Goal: Register for event/course

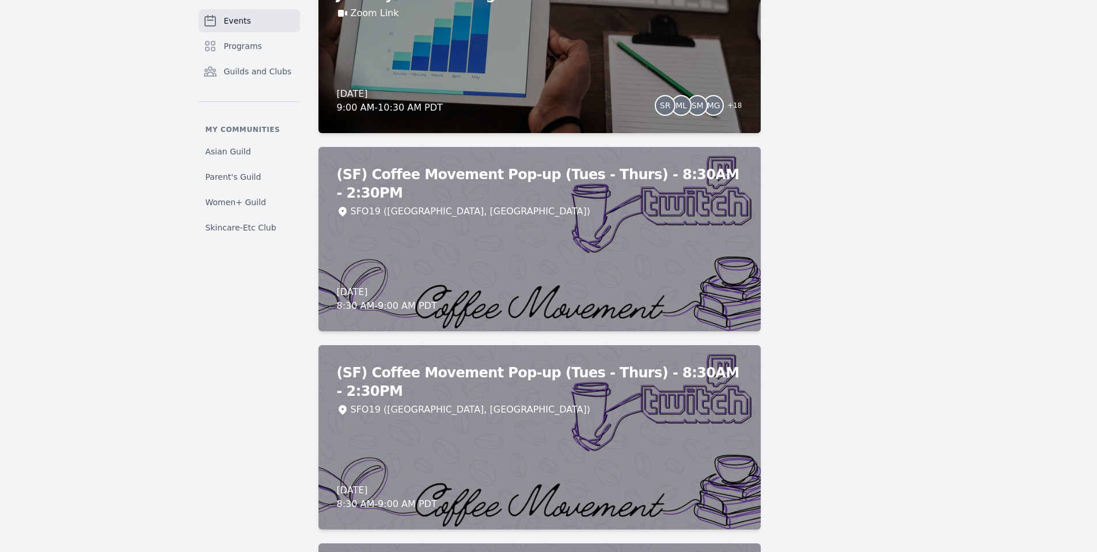
scroll to position [5777, 0]
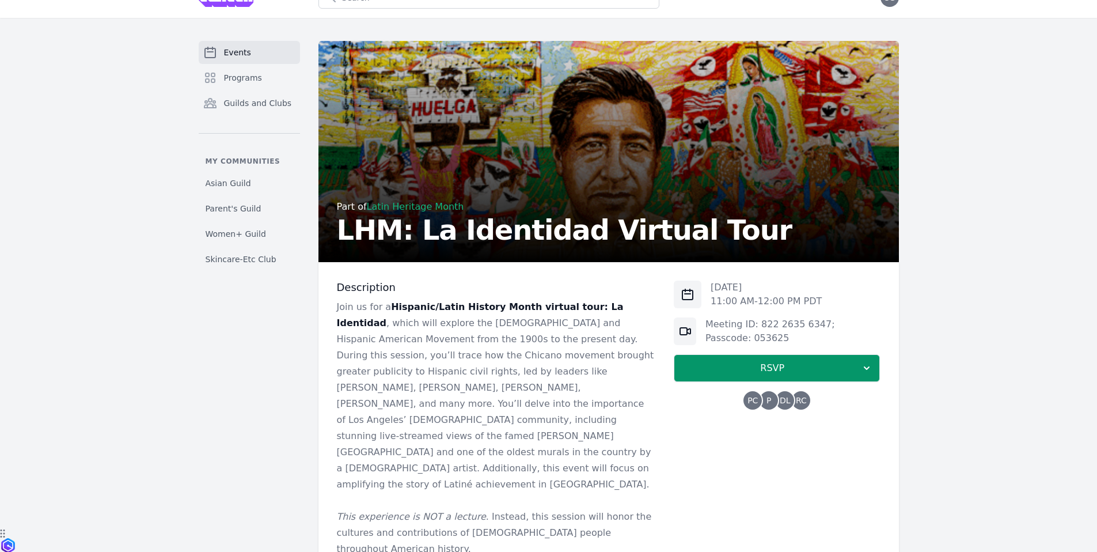
scroll to position [156, 0]
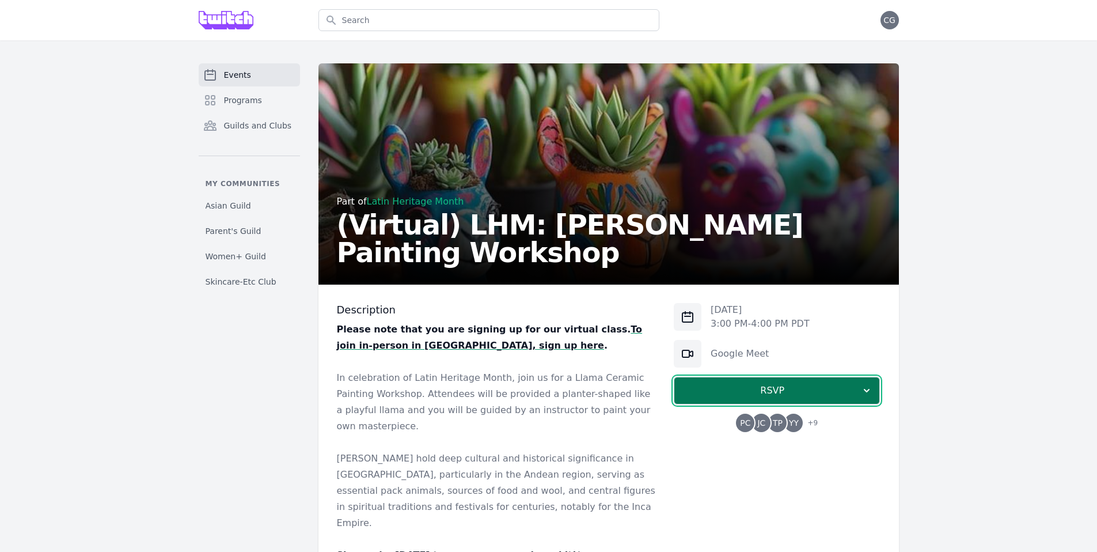
click at [712, 395] on span "RSVP" at bounding box center [772, 391] width 177 height 14
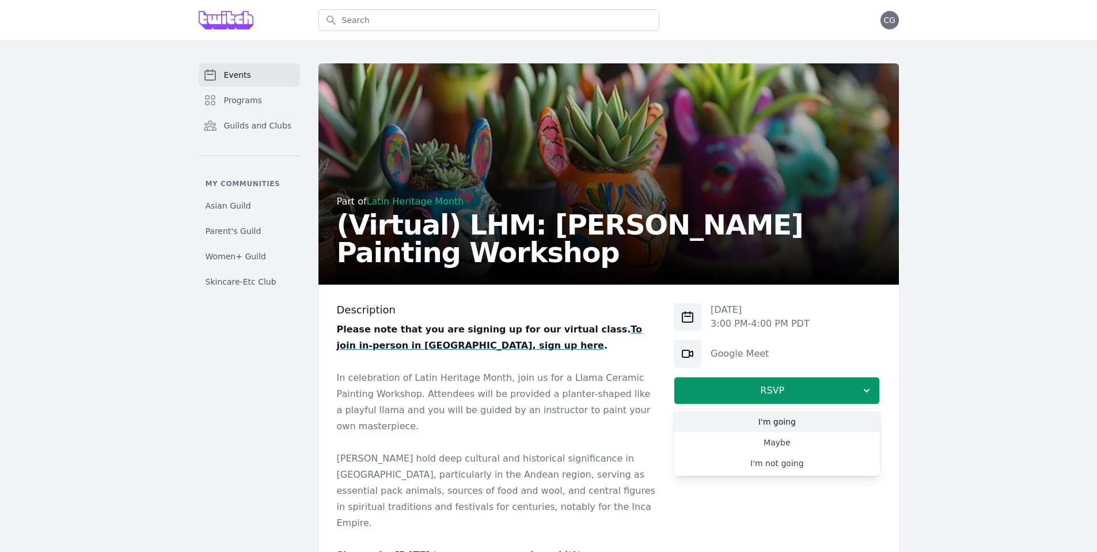
click at [737, 421] on link "I'm going" at bounding box center [777, 421] width 206 height 21
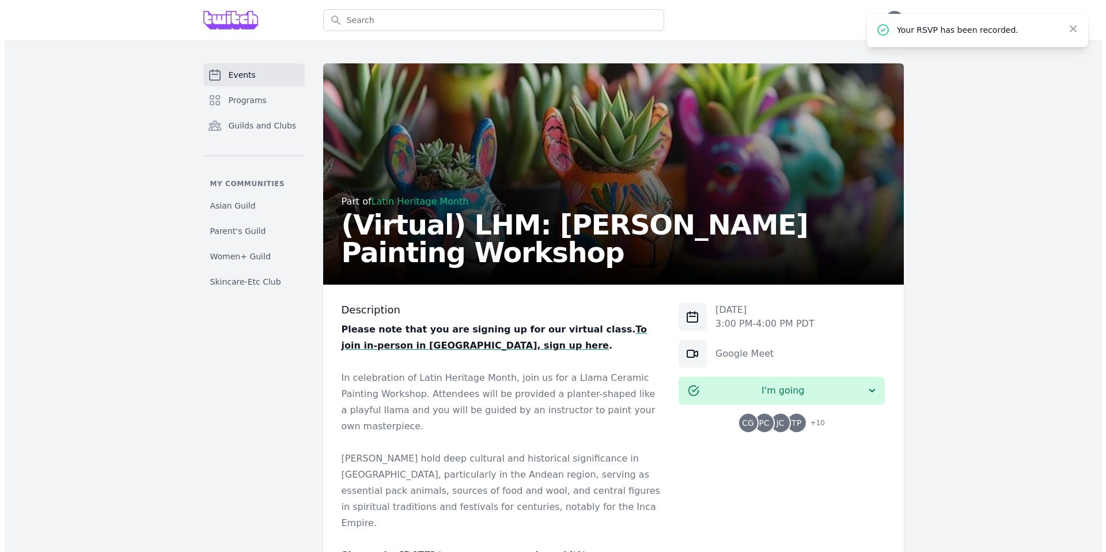
scroll to position [577, 0]
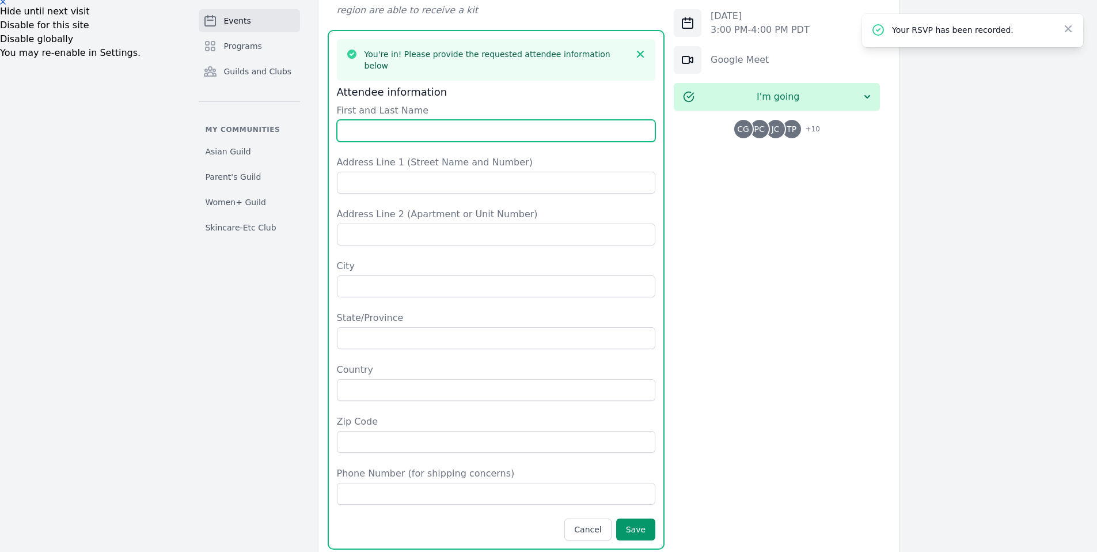
click at [436, 120] on input "First and Last Name" at bounding box center [496, 131] width 319 height 22
type input "Cassie Gong"
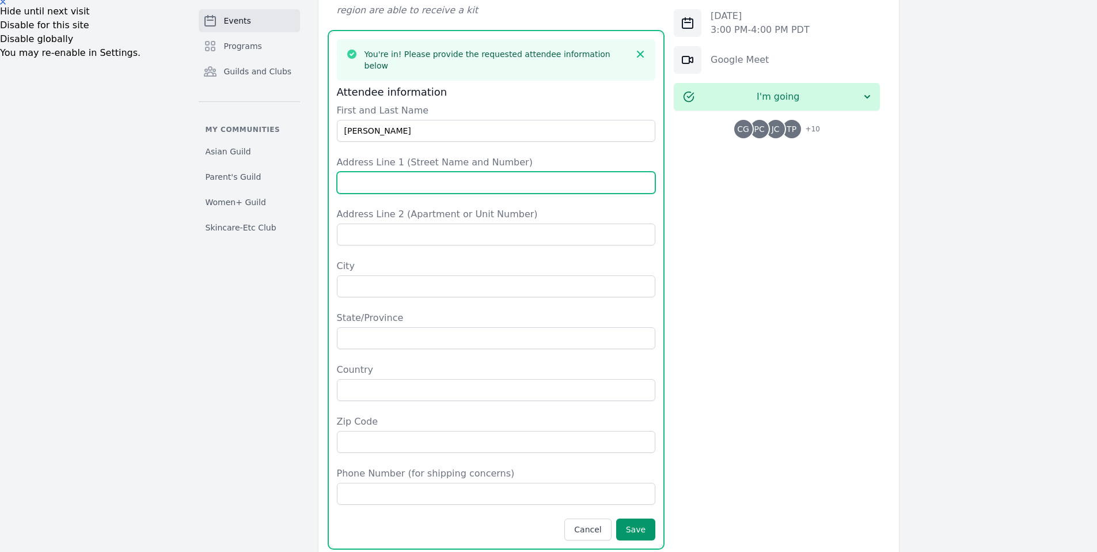
click at [476, 172] on input "Address Line 1 (Street Name and Number)" at bounding box center [496, 183] width 319 height 22
type input "17523 Pine Cone Ct"
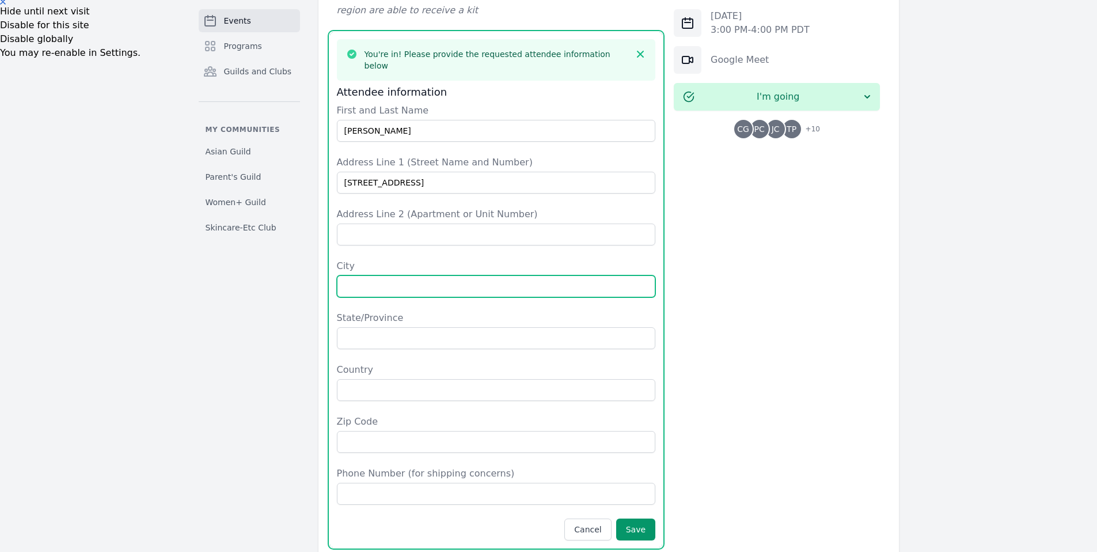
type input "Monte Sereno"
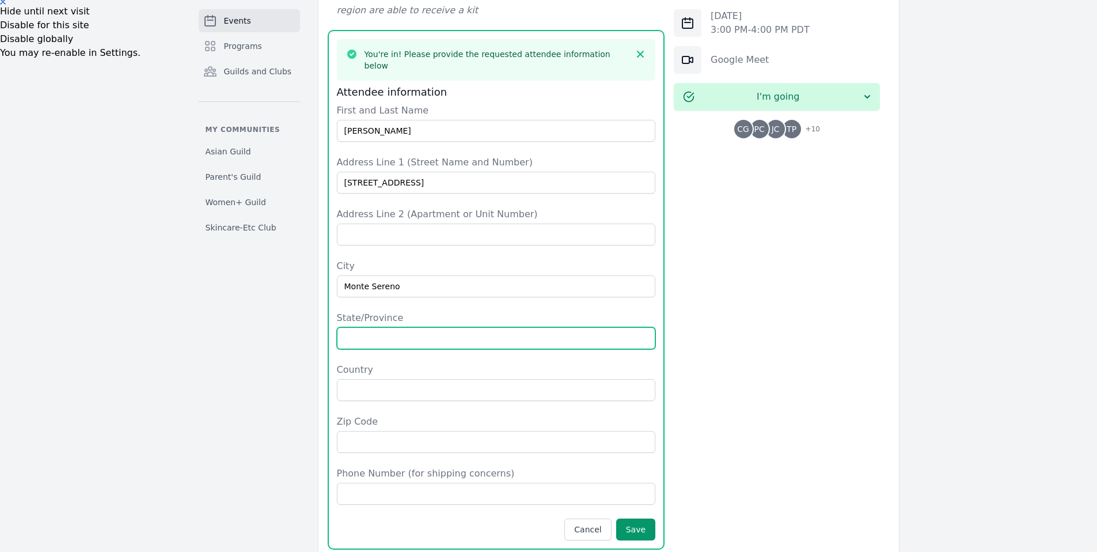
type input "CA"
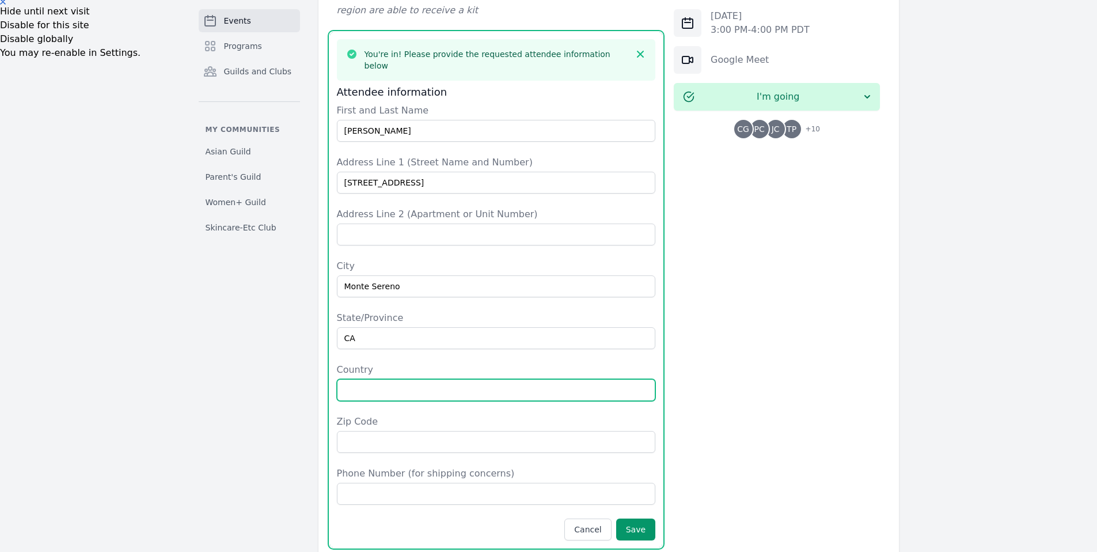
type input "United States"
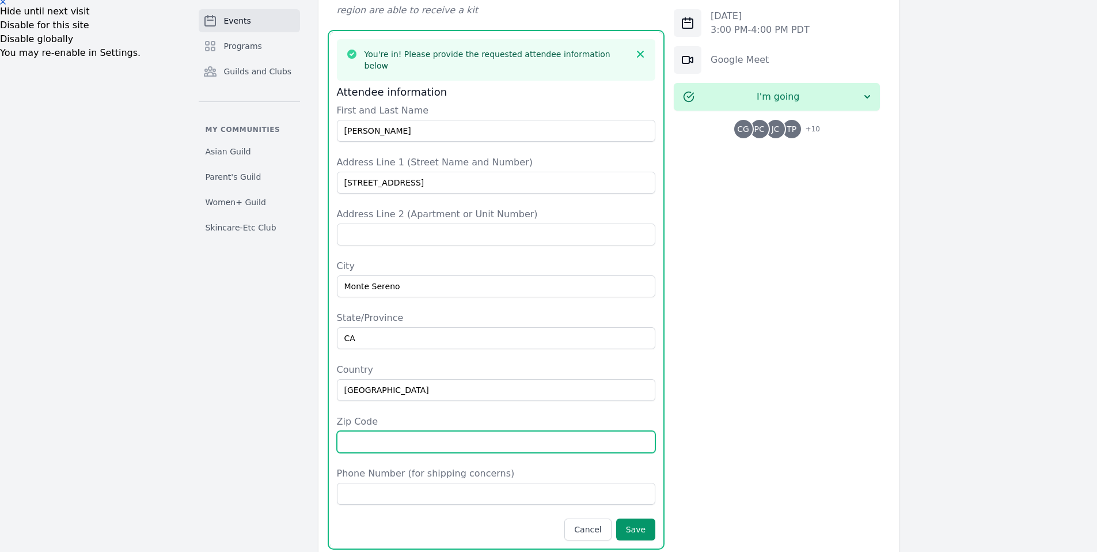
type input "95030"
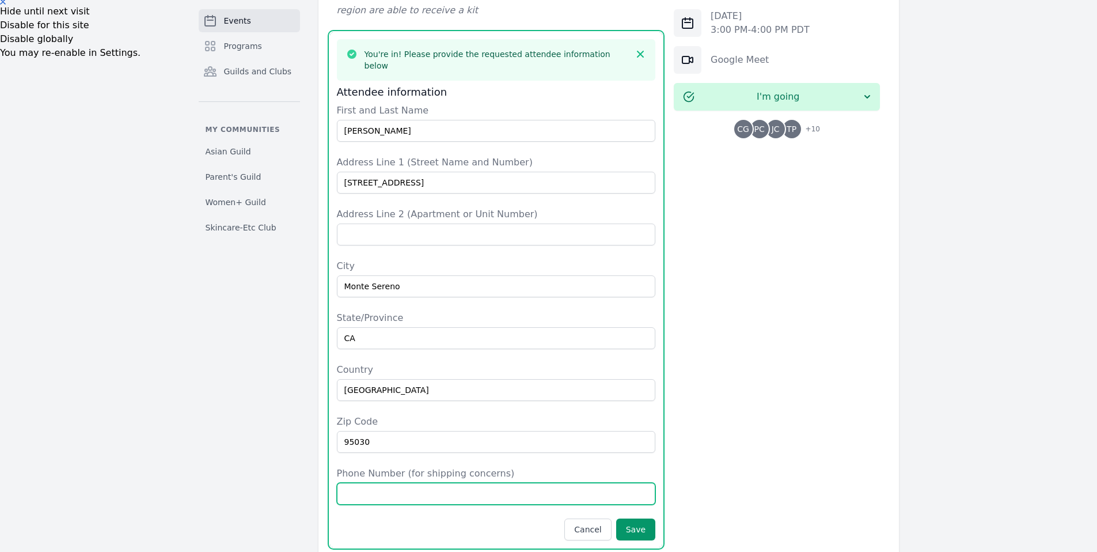
type input "8058953378"
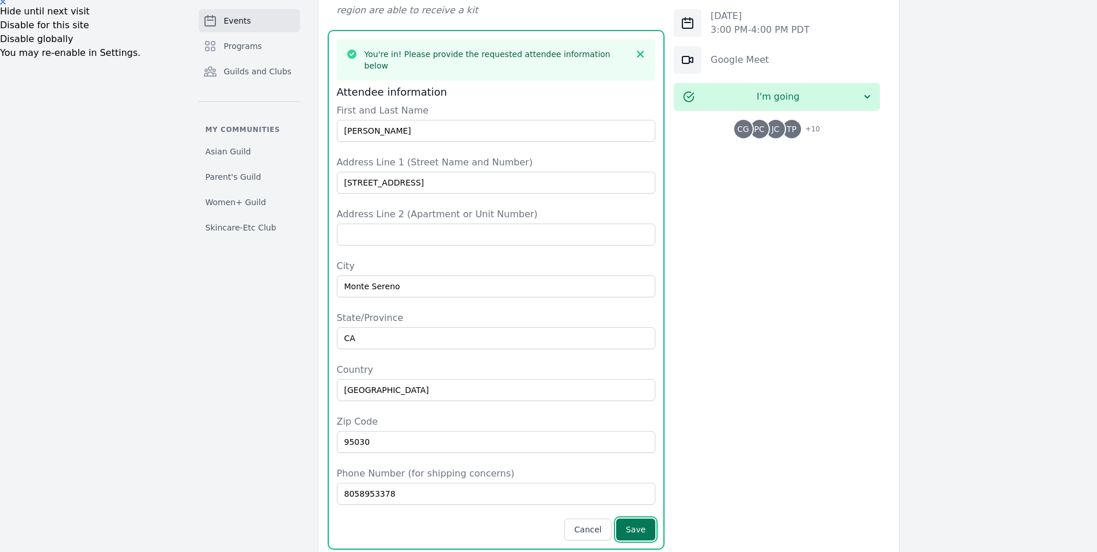
click at [648, 519] on button "Save" at bounding box center [635, 530] width 39 height 22
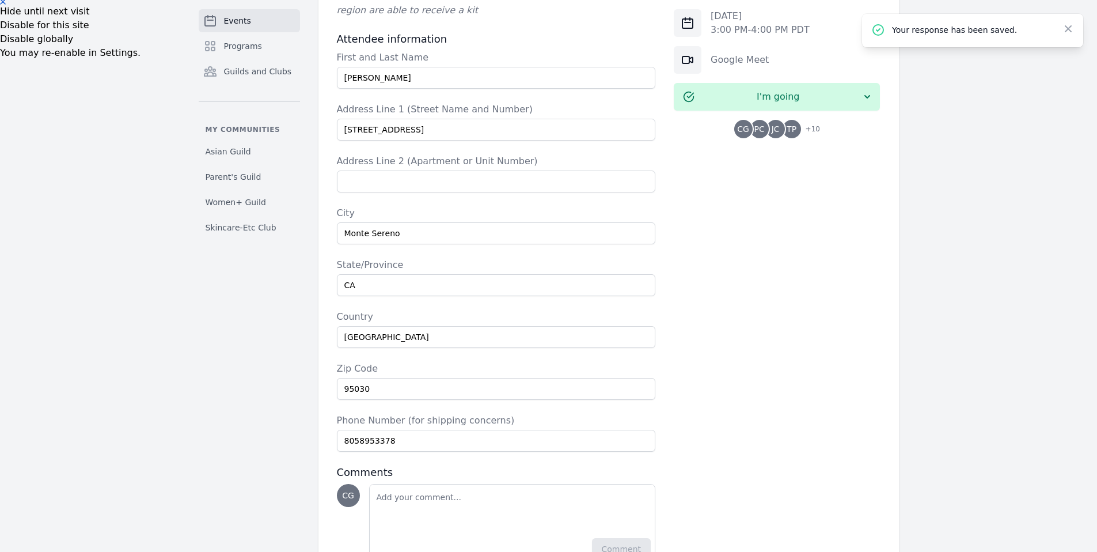
click at [789, 127] on span "TP" at bounding box center [792, 129] width 10 height 8
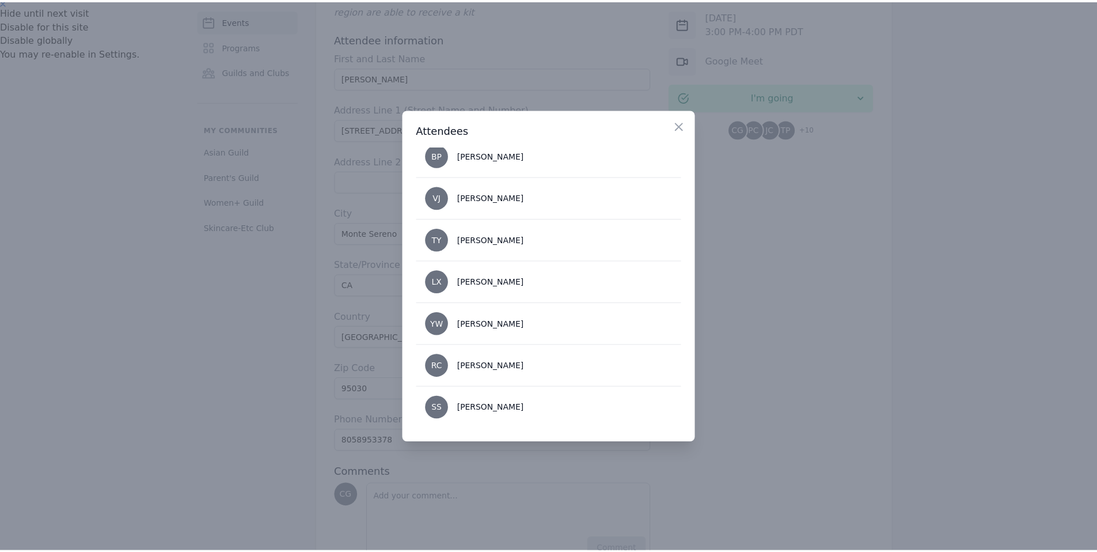
scroll to position [0, 0]
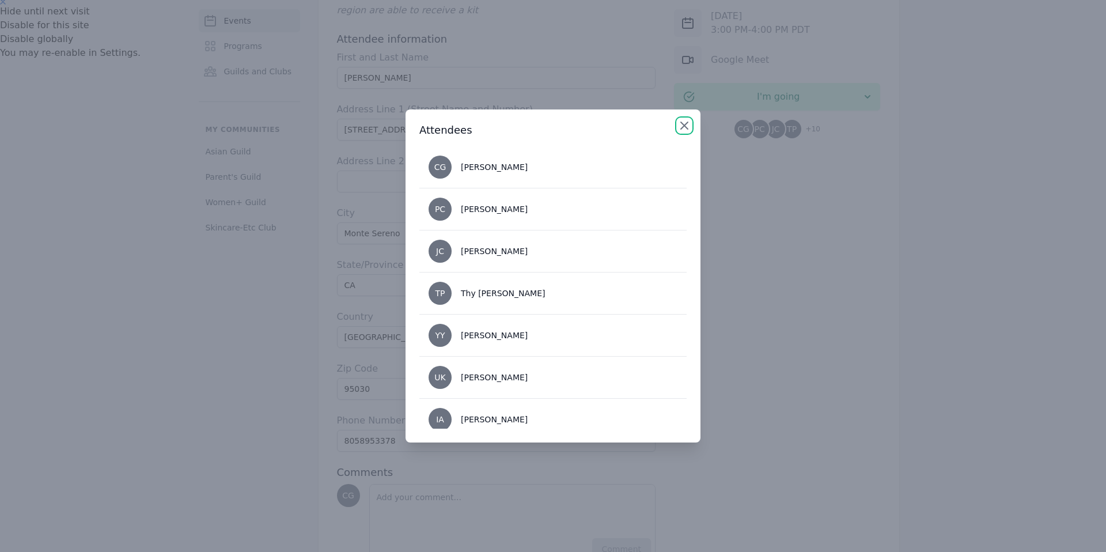
click at [684, 119] on icon "button" at bounding box center [685, 126] width 14 height 14
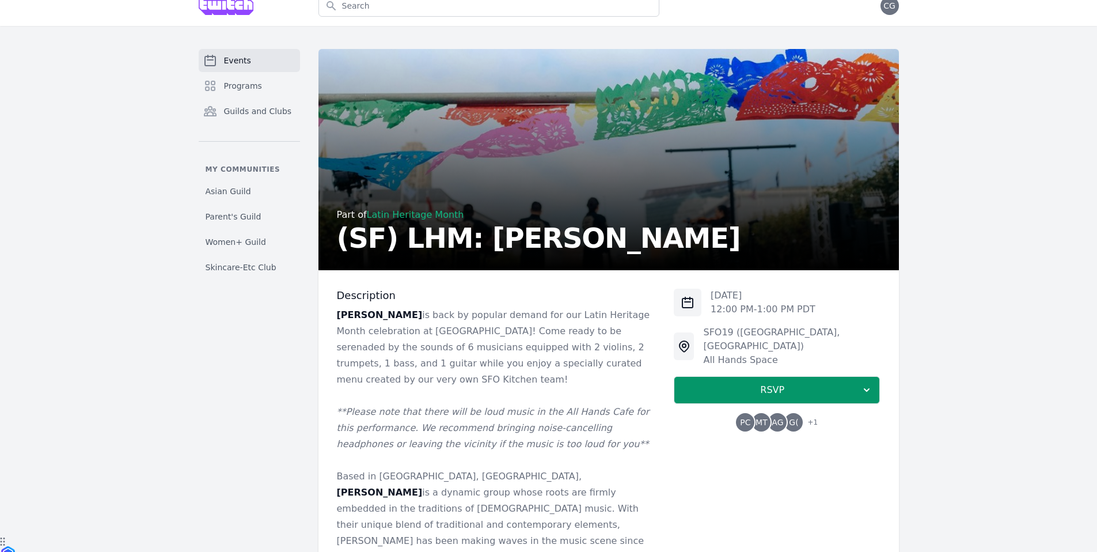
scroll to position [117, 0]
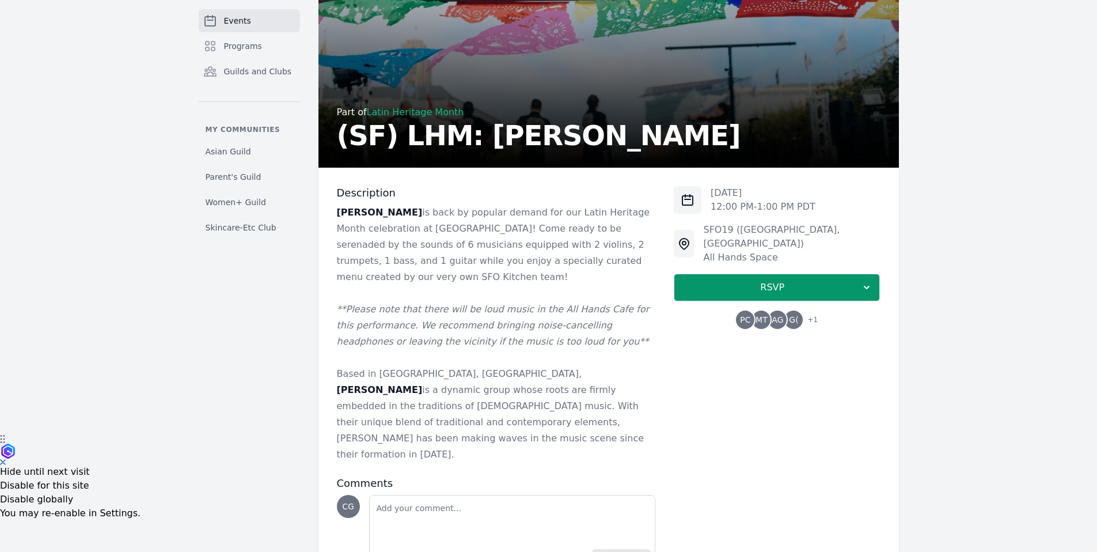
click at [763, 316] on span "MT" at bounding box center [762, 320] width 12 height 8
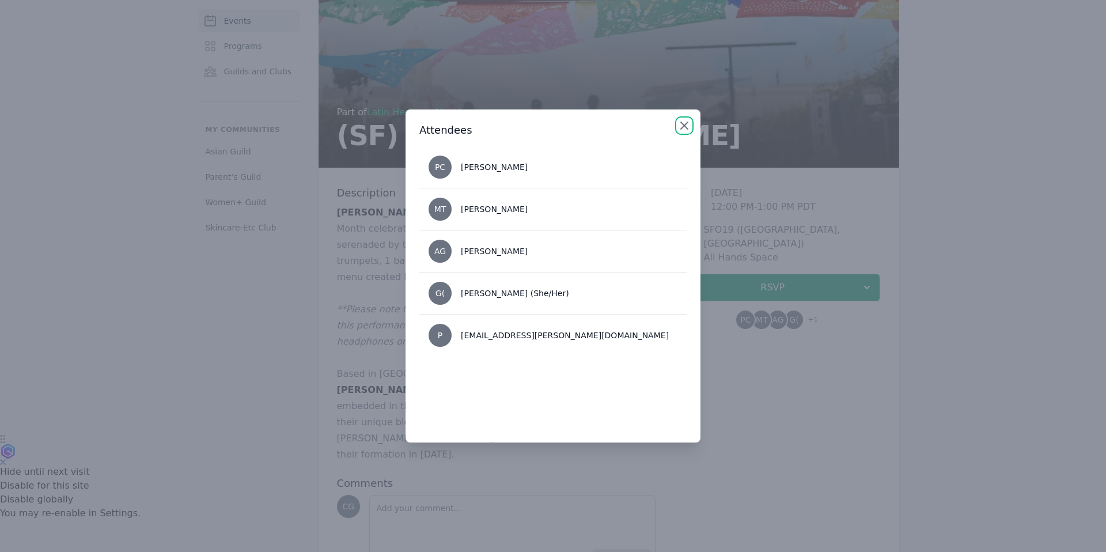
click at [686, 130] on icon "button" at bounding box center [685, 126] width 14 height 14
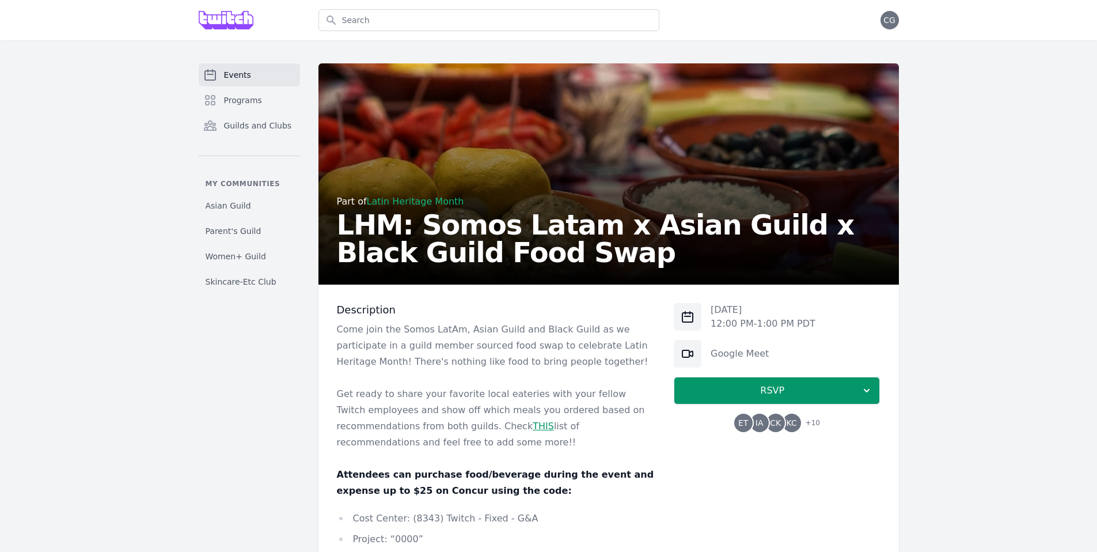
click at [817, 422] on span "+ 10" at bounding box center [809, 424] width 21 height 16
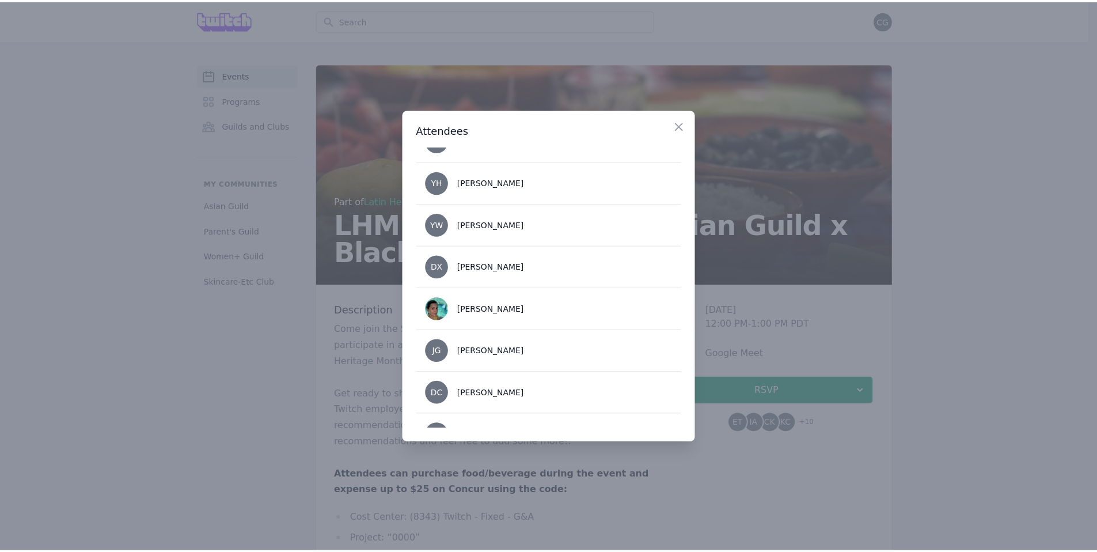
scroll to position [306, 0]
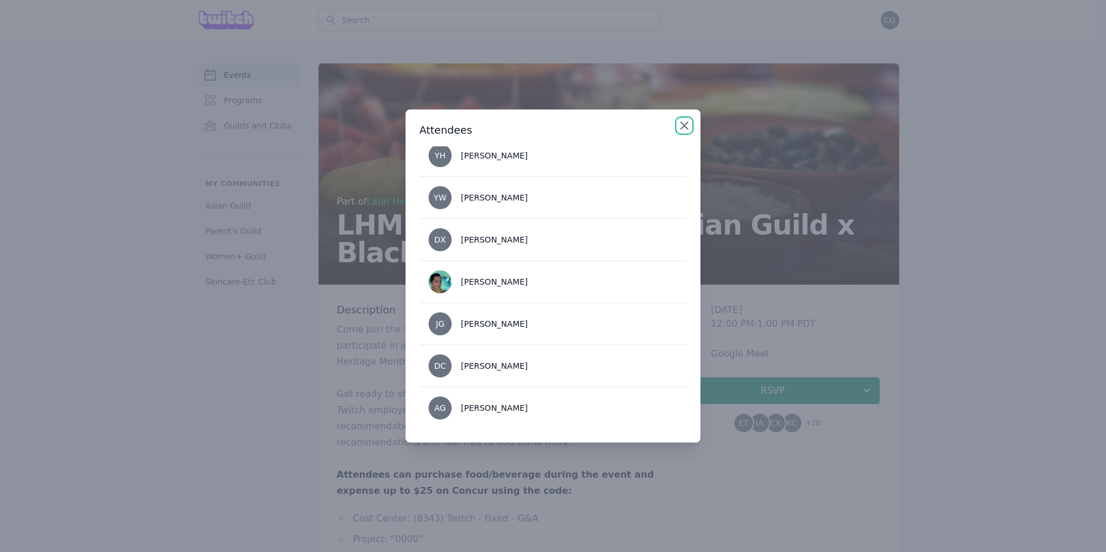
click at [686, 120] on icon "button" at bounding box center [685, 126] width 14 height 14
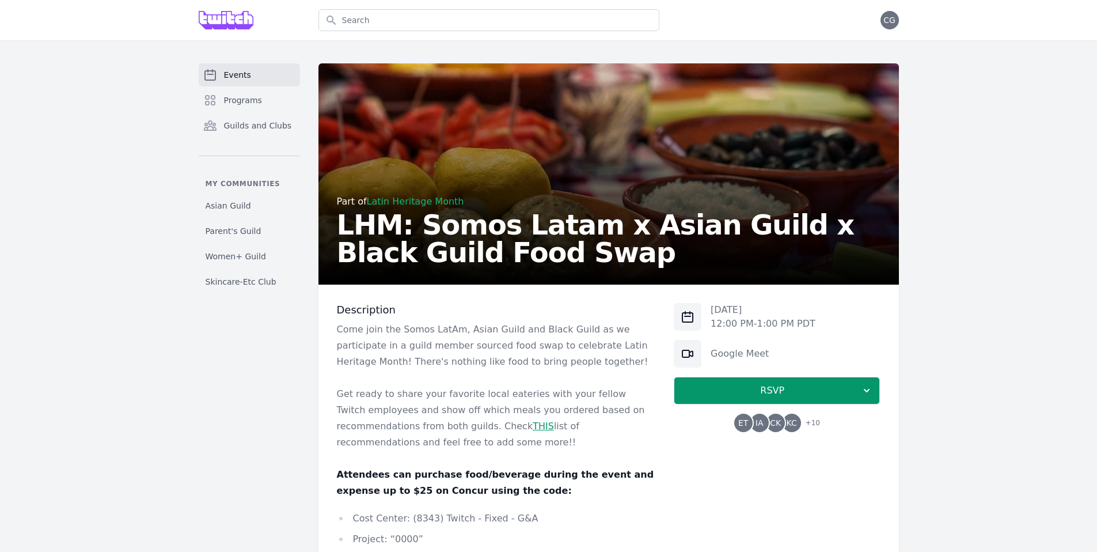
scroll to position [161, 0]
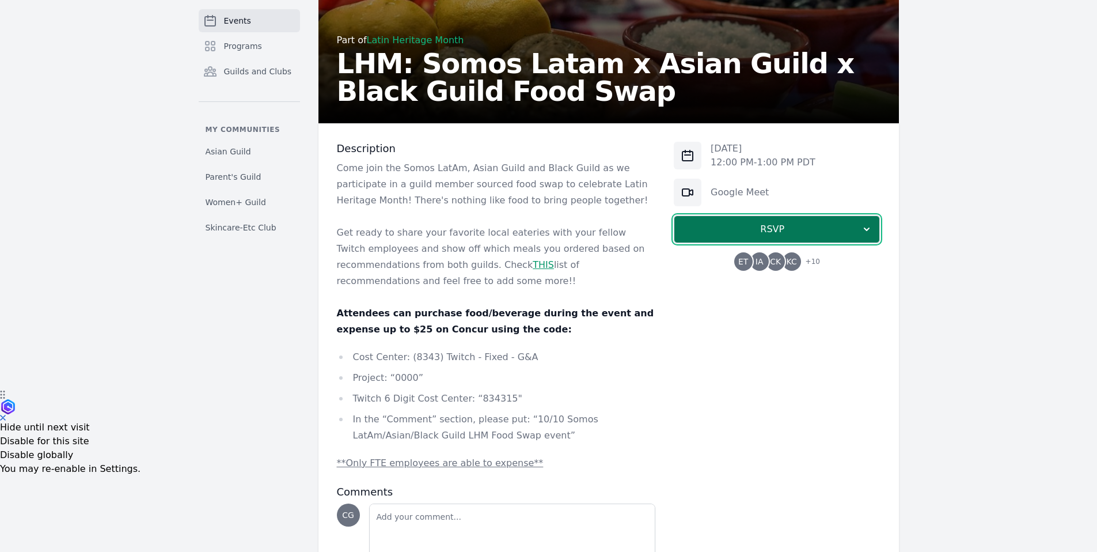
click at [731, 226] on span "RSVP" at bounding box center [772, 229] width 177 height 14
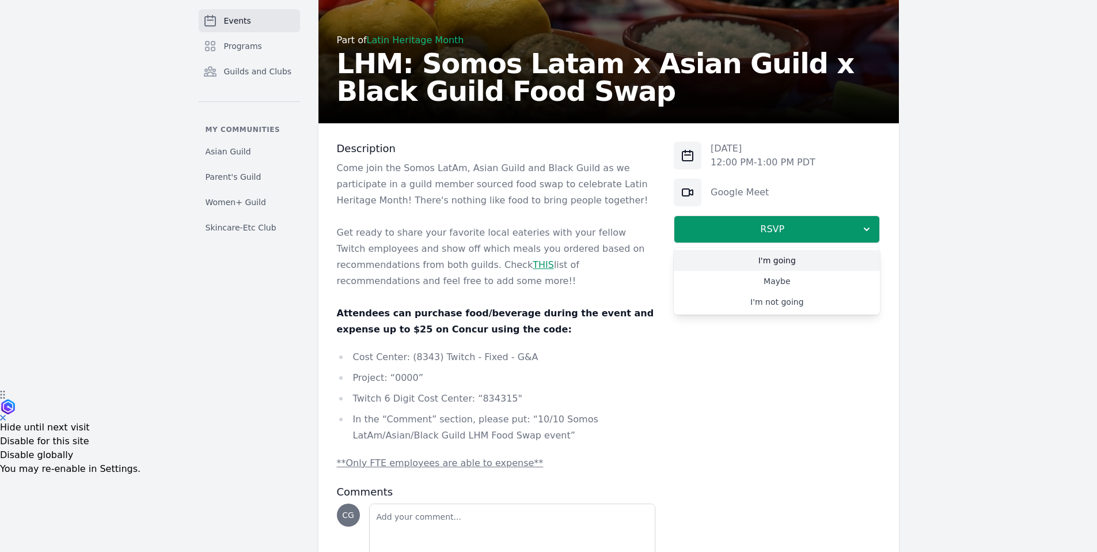
click at [762, 265] on link "I'm going" at bounding box center [777, 260] width 206 height 21
